Goal: Task Accomplishment & Management: Use online tool/utility

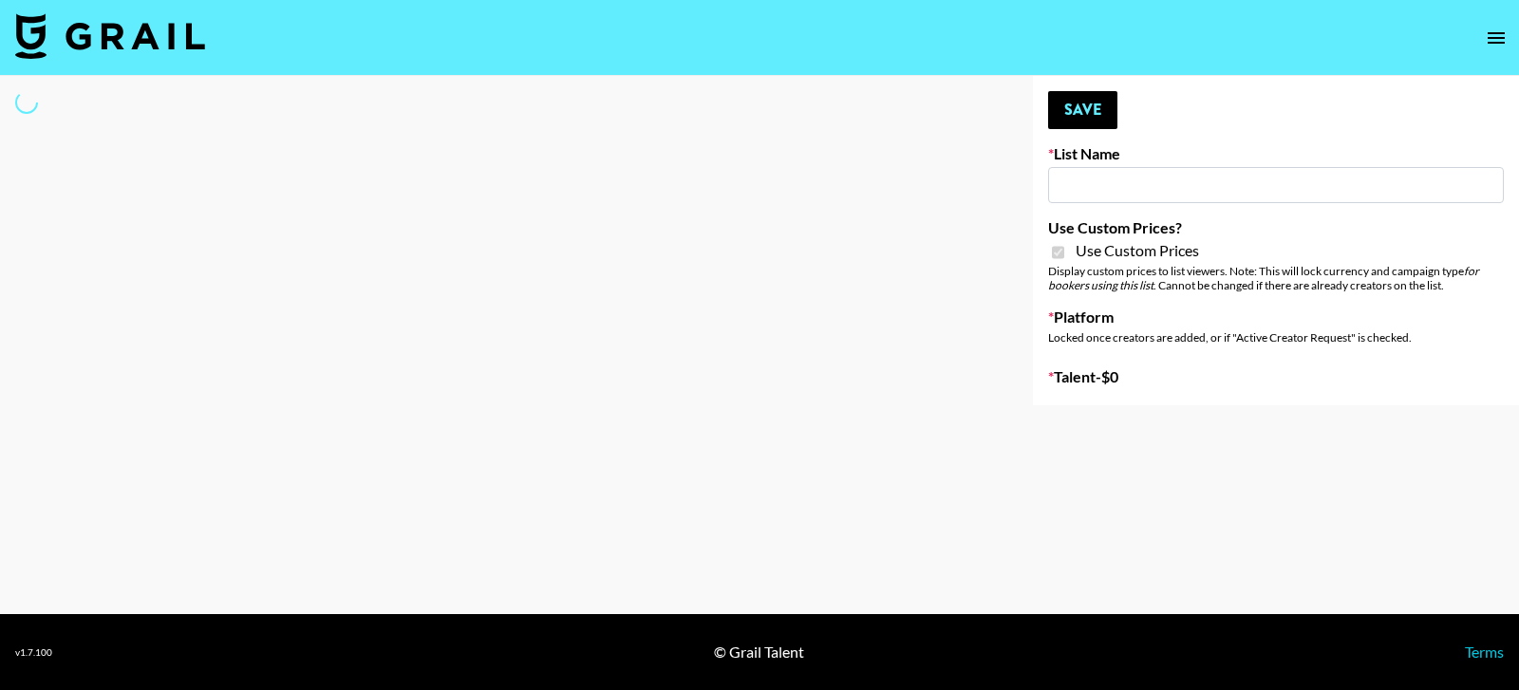
type input "Flimeal + Liveling"
checkbox input "true"
select select "Brand"
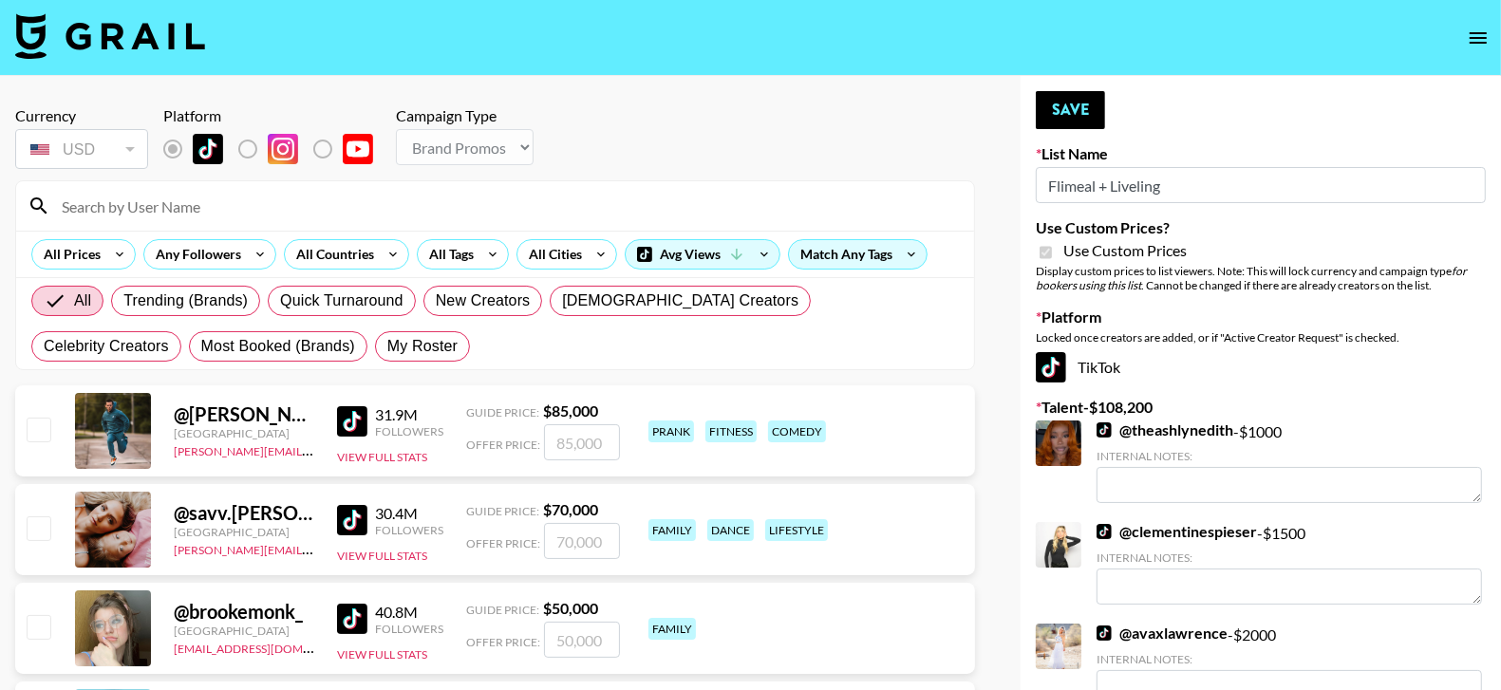
click at [608, 197] on input at bounding box center [506, 206] width 912 height 30
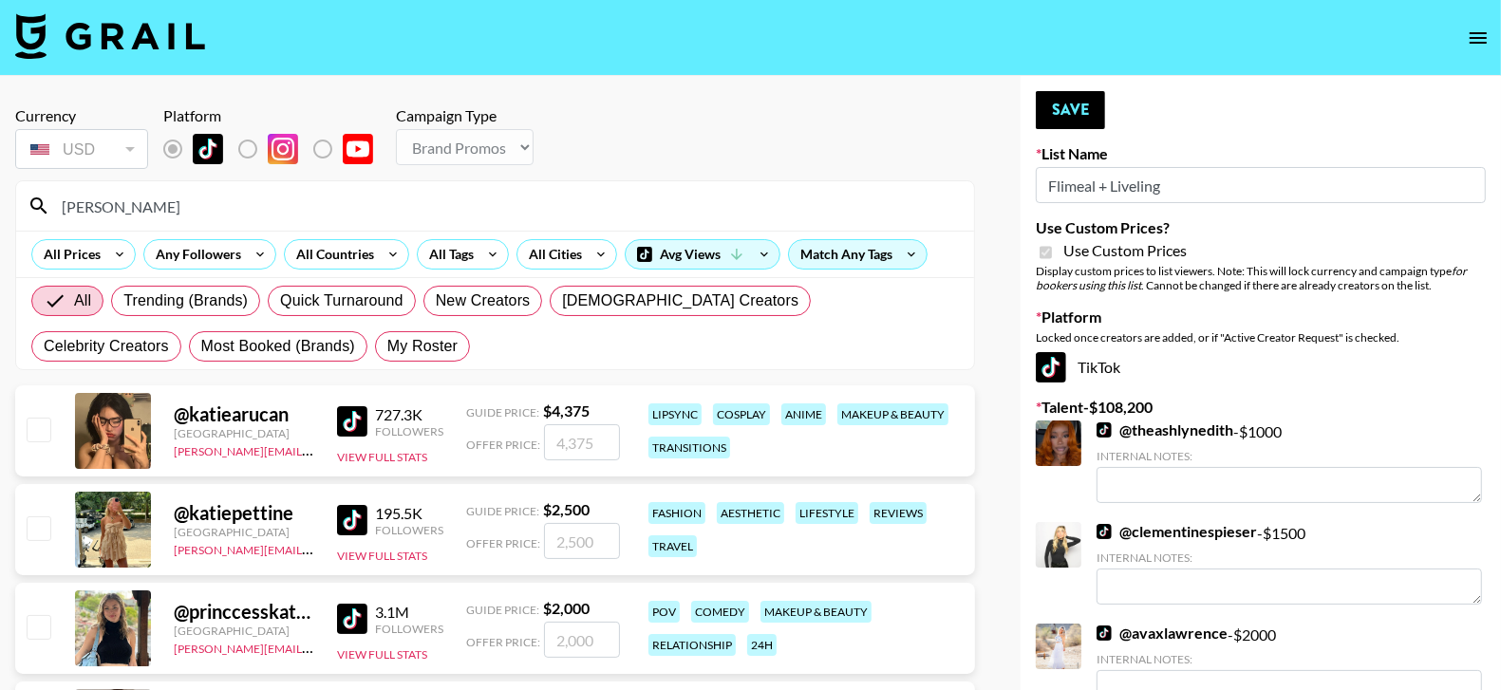
type input "katiemyers"
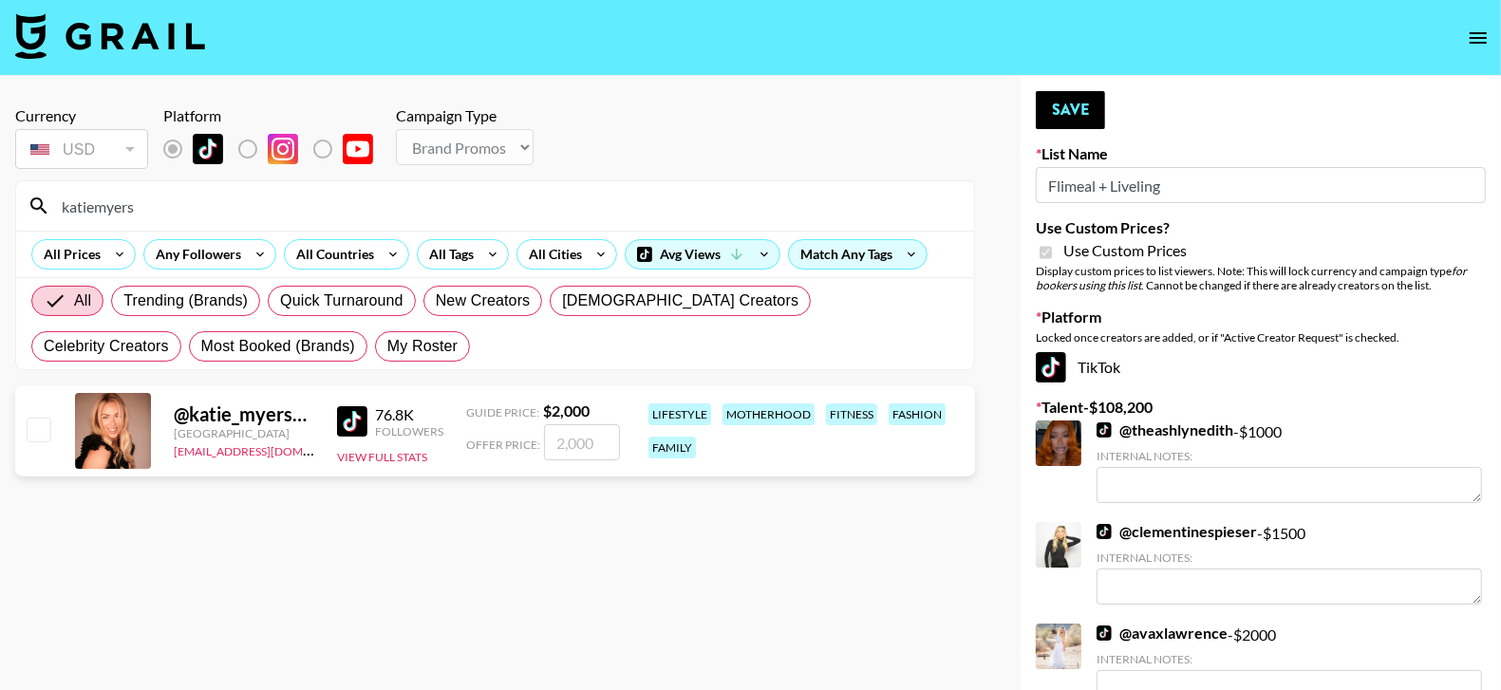
click at [44, 415] on div at bounding box center [37, 431] width 29 height 32
click at [40, 427] on input "checkbox" at bounding box center [38, 429] width 23 height 23
checkbox input "true"
type input "2000"
click at [1096, 110] on button "Save" at bounding box center [1070, 110] width 69 height 38
